Goal: Information Seeking & Learning: Learn about a topic

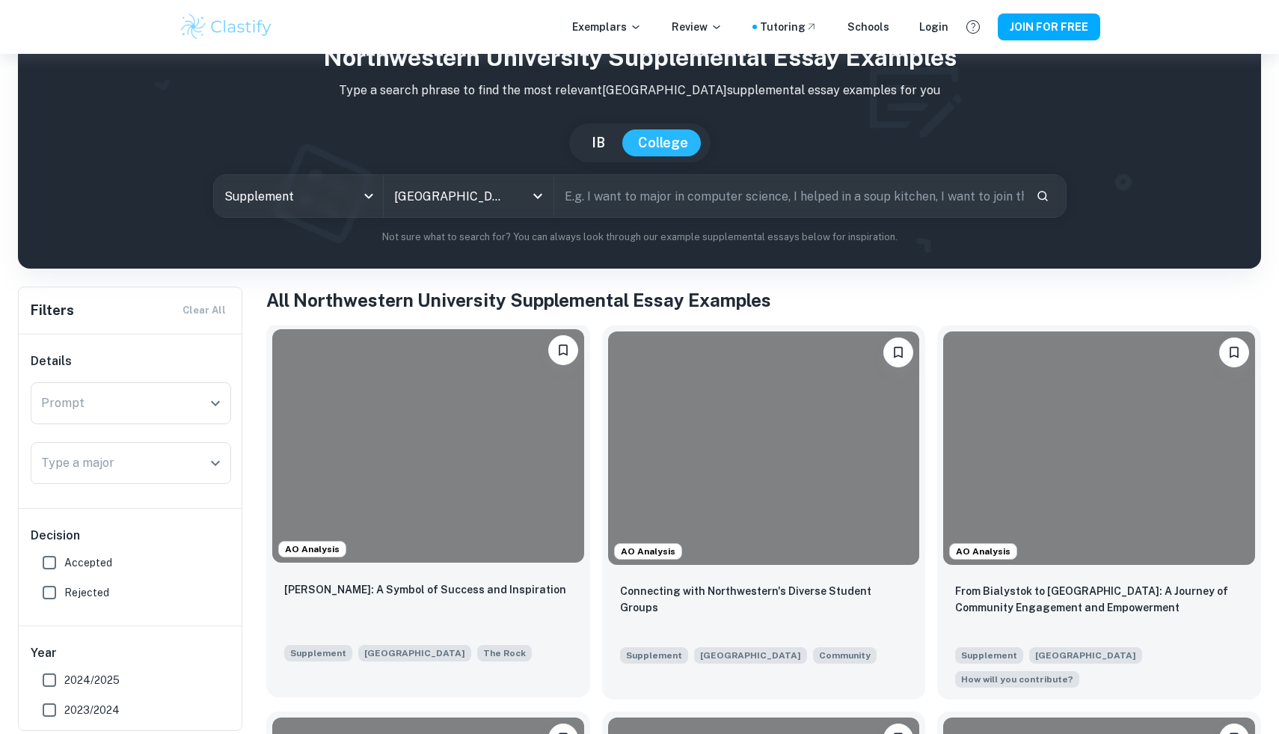
scroll to position [71, 0]
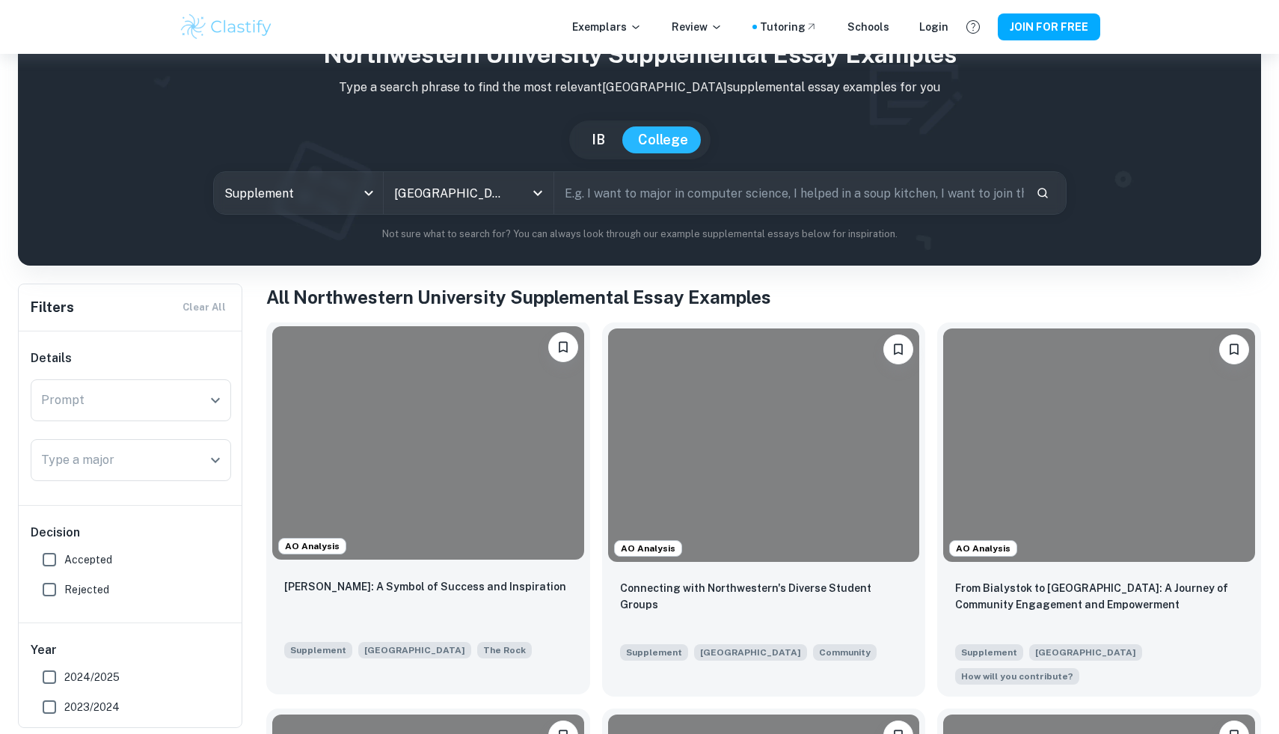
click at [468, 483] on div at bounding box center [428, 442] width 312 height 233
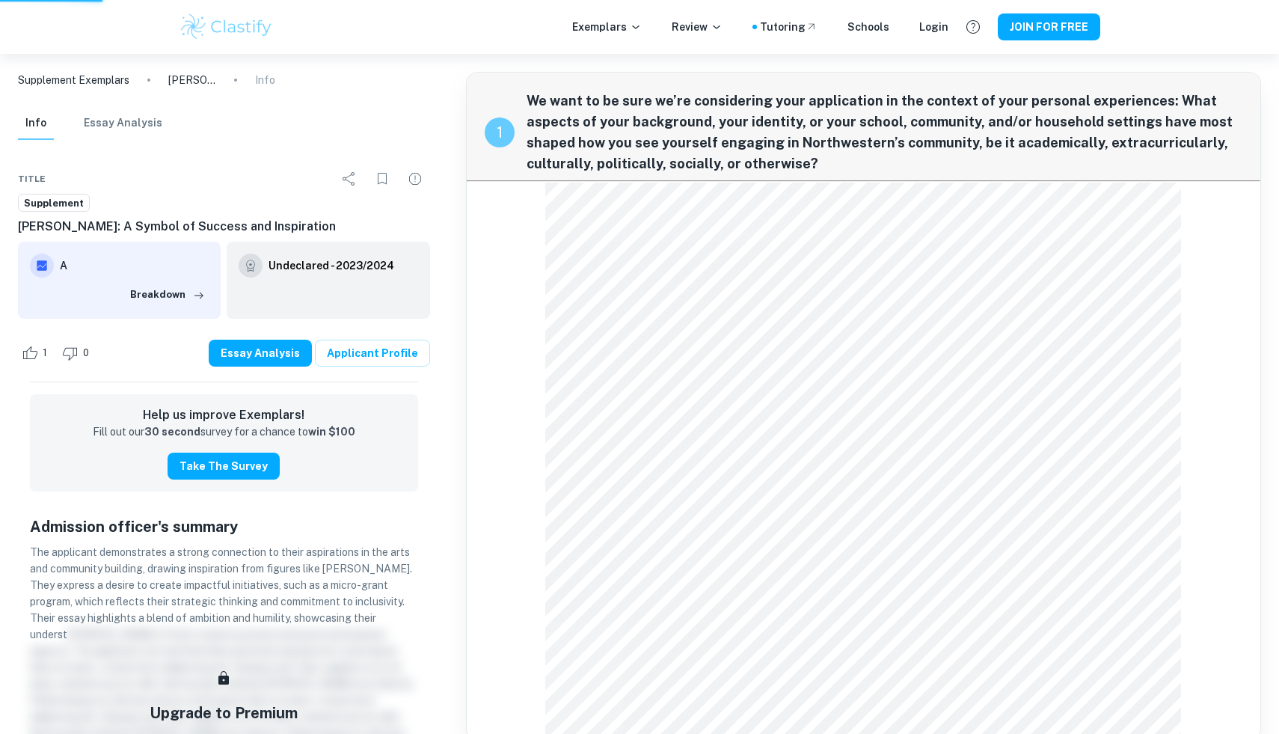
scroll to position [71, 0]
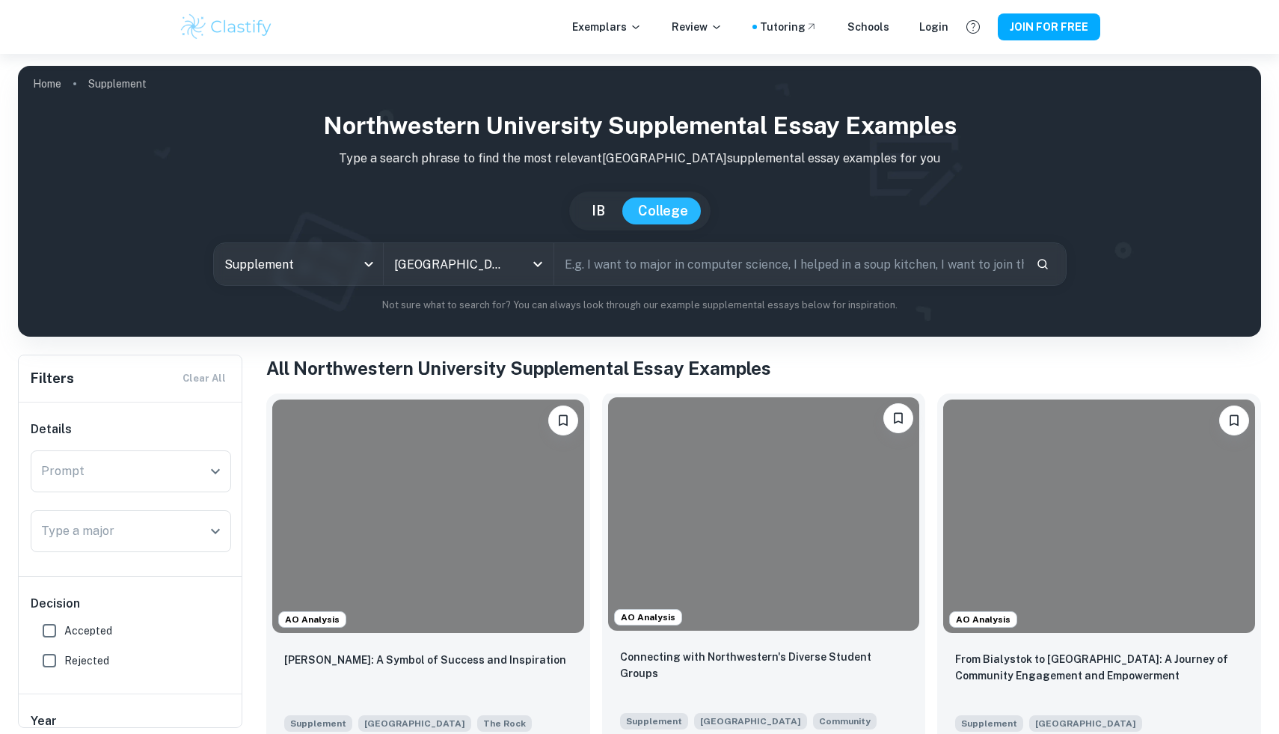
click at [714, 493] on div at bounding box center [764, 513] width 312 height 233
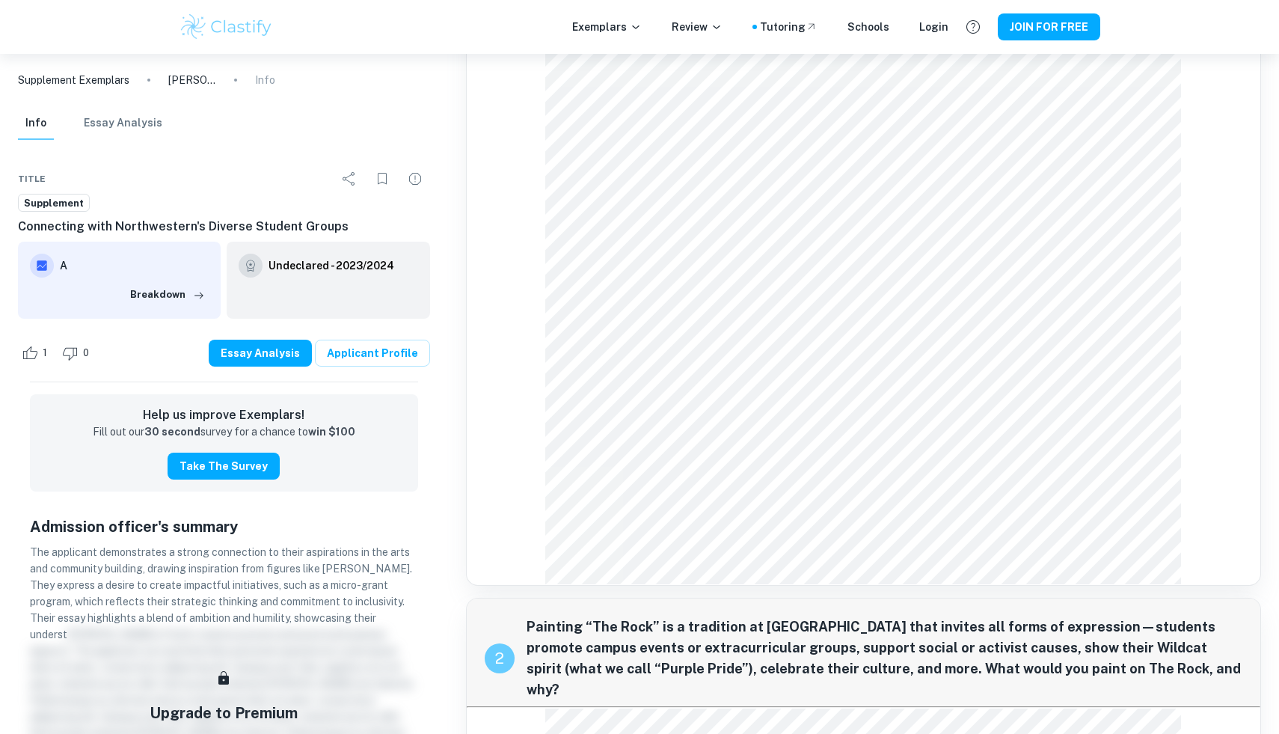
scroll to position [259, 0]
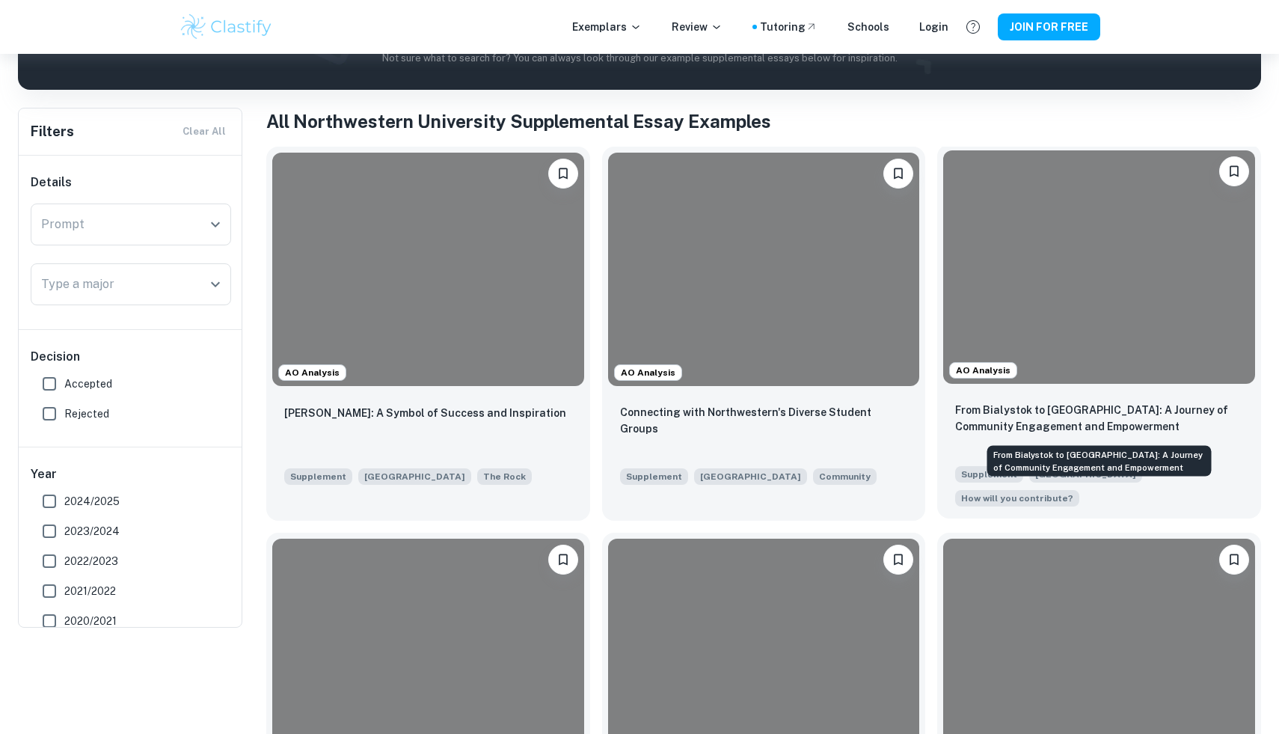
scroll to position [415, 0]
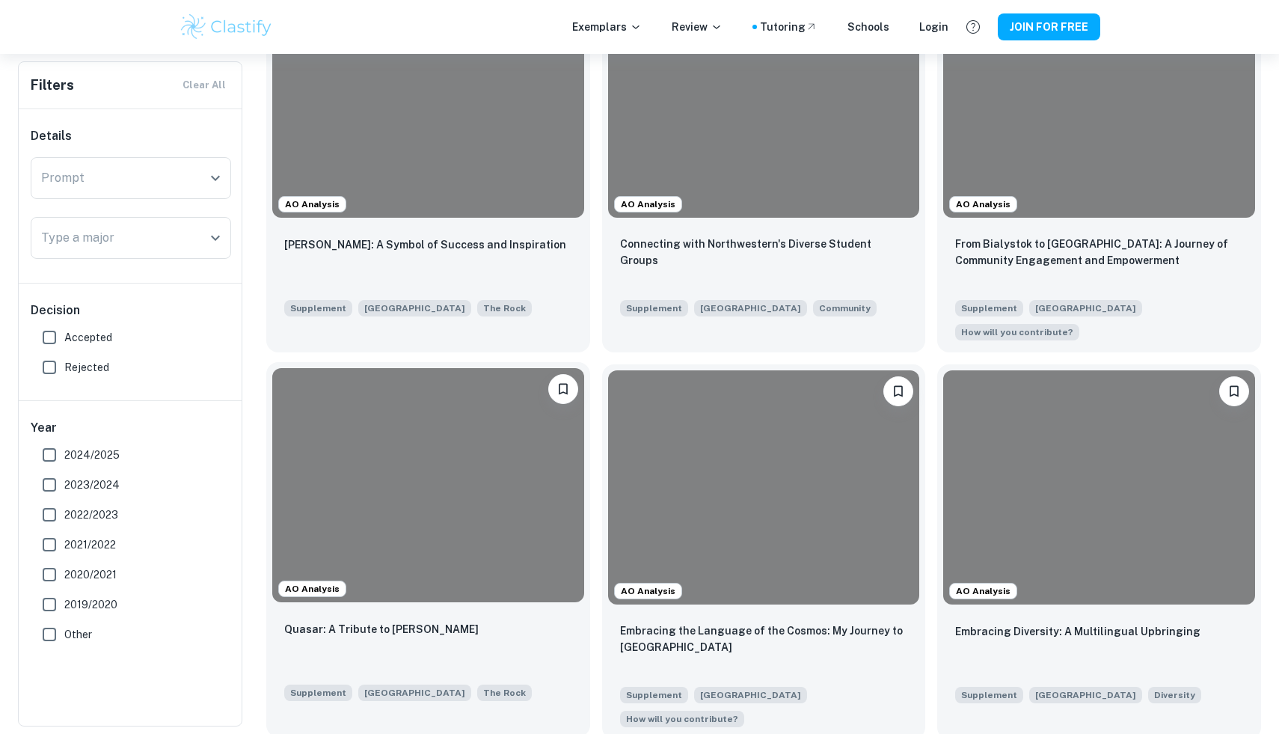
click at [432, 480] on div at bounding box center [428, 484] width 312 height 233
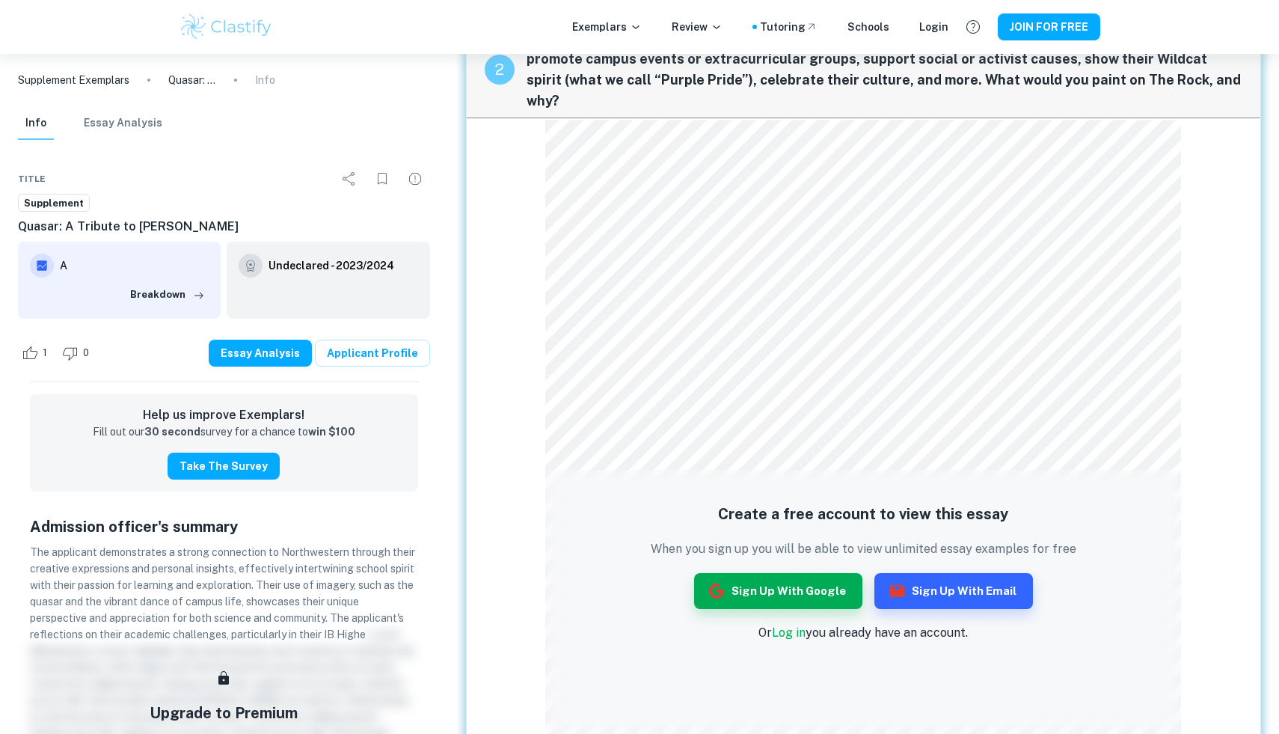
scroll to position [973, 0]
